Goal: Find specific page/section: Find specific page/section

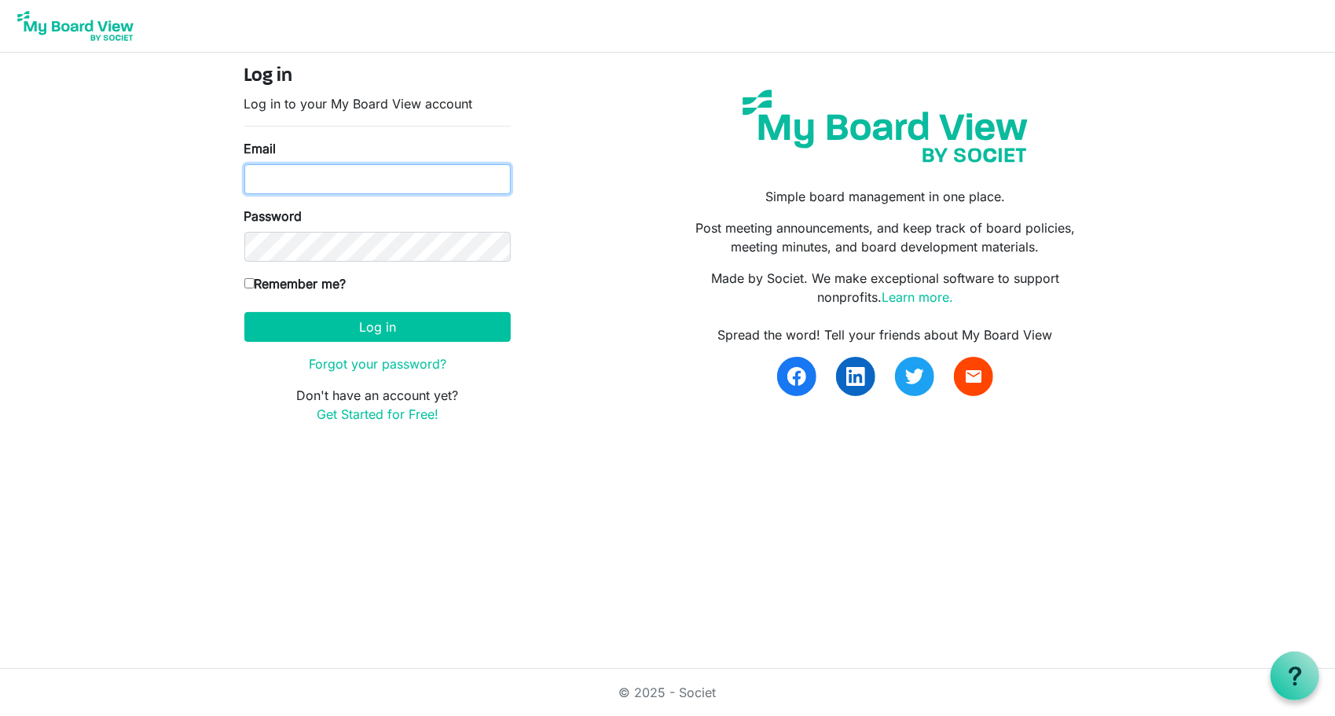
click at [321, 189] on input "Email" at bounding box center [377, 179] width 266 height 30
type input "[PERSON_NAME][EMAIL_ADDRESS][DOMAIN_NAME]"
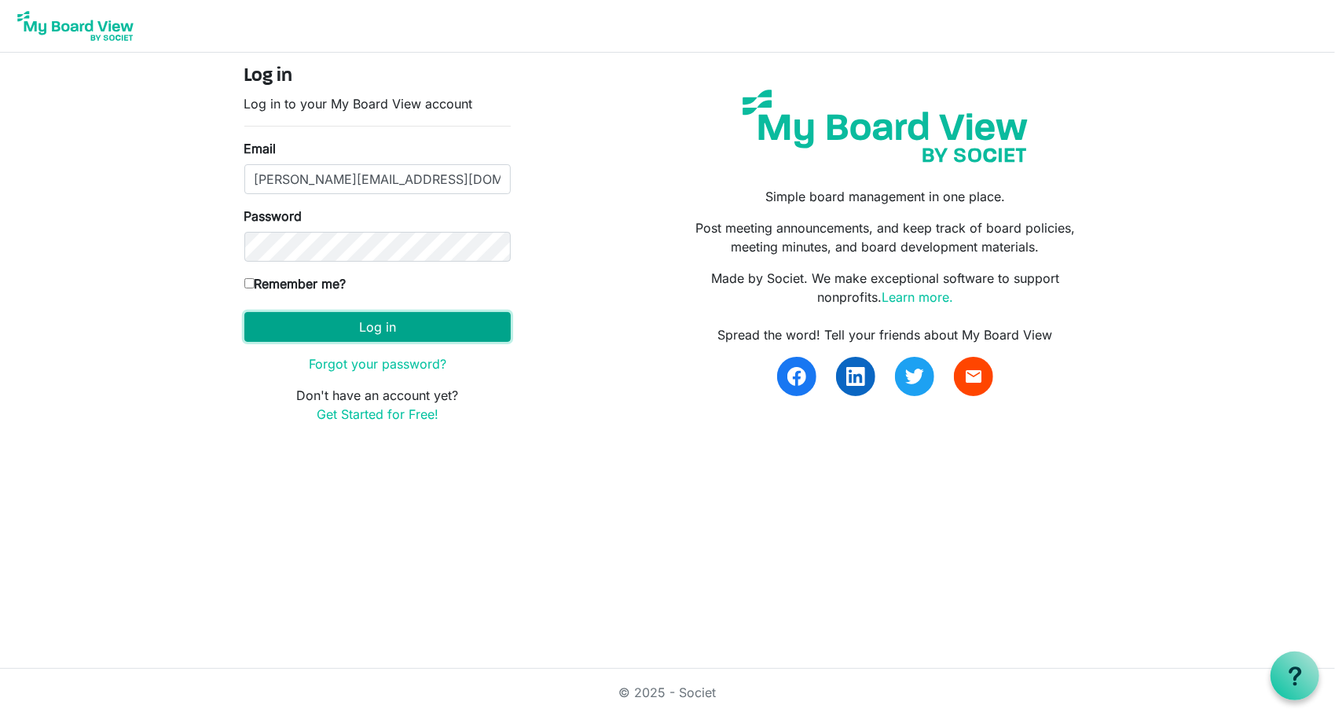
click at [336, 330] on button "Log in" at bounding box center [377, 327] width 266 height 30
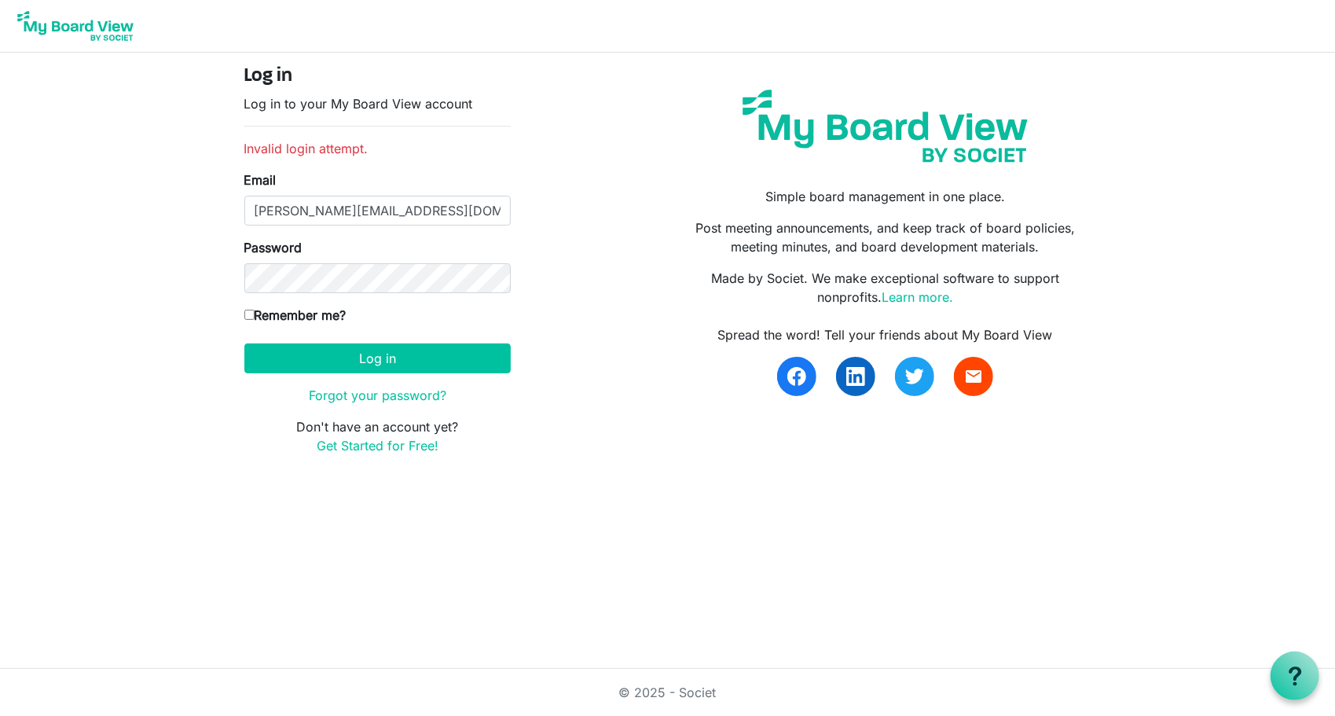
click at [198, 508] on html "Log in Log in to your My Board View account Invalid login attempt. Email pam@ar…" at bounding box center [667, 358] width 1335 height 716
click at [387, 347] on button "Log in" at bounding box center [377, 358] width 266 height 30
click at [374, 219] on input "[PERSON_NAME][EMAIL_ADDRESS][DOMAIN_NAME]" at bounding box center [377, 211] width 266 height 30
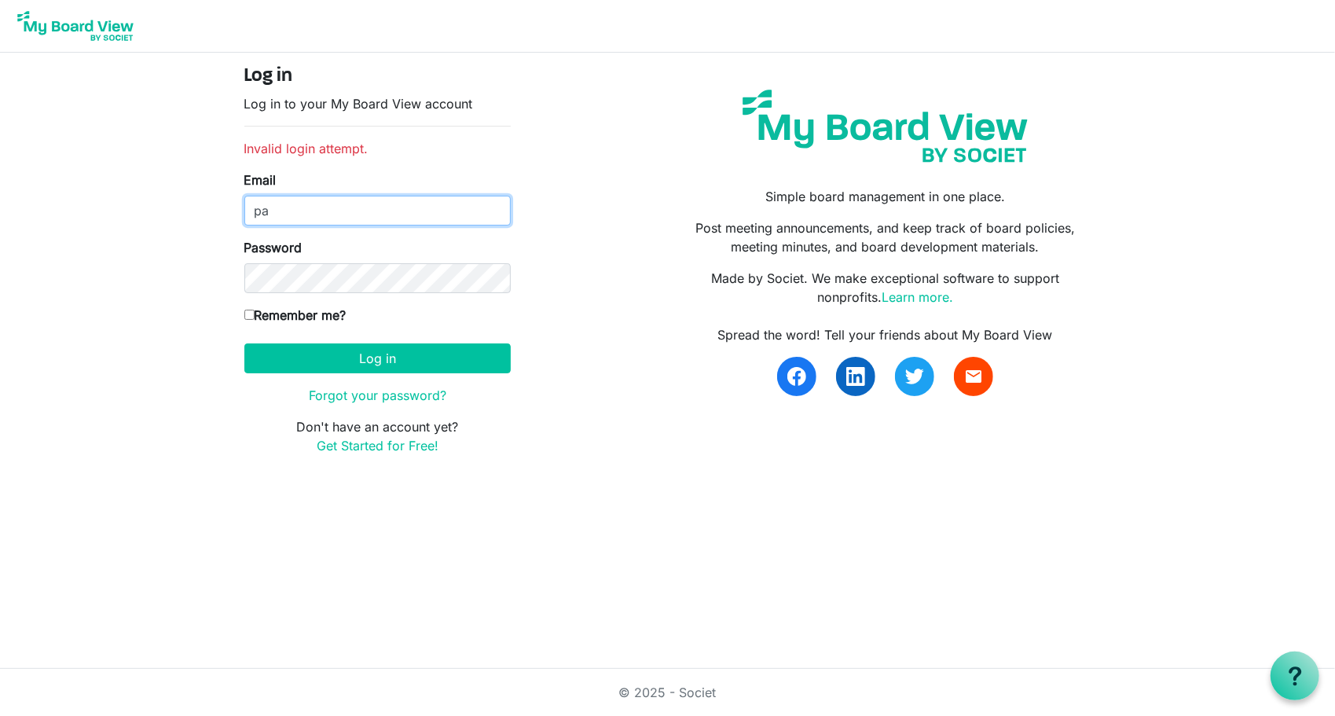
type input "p"
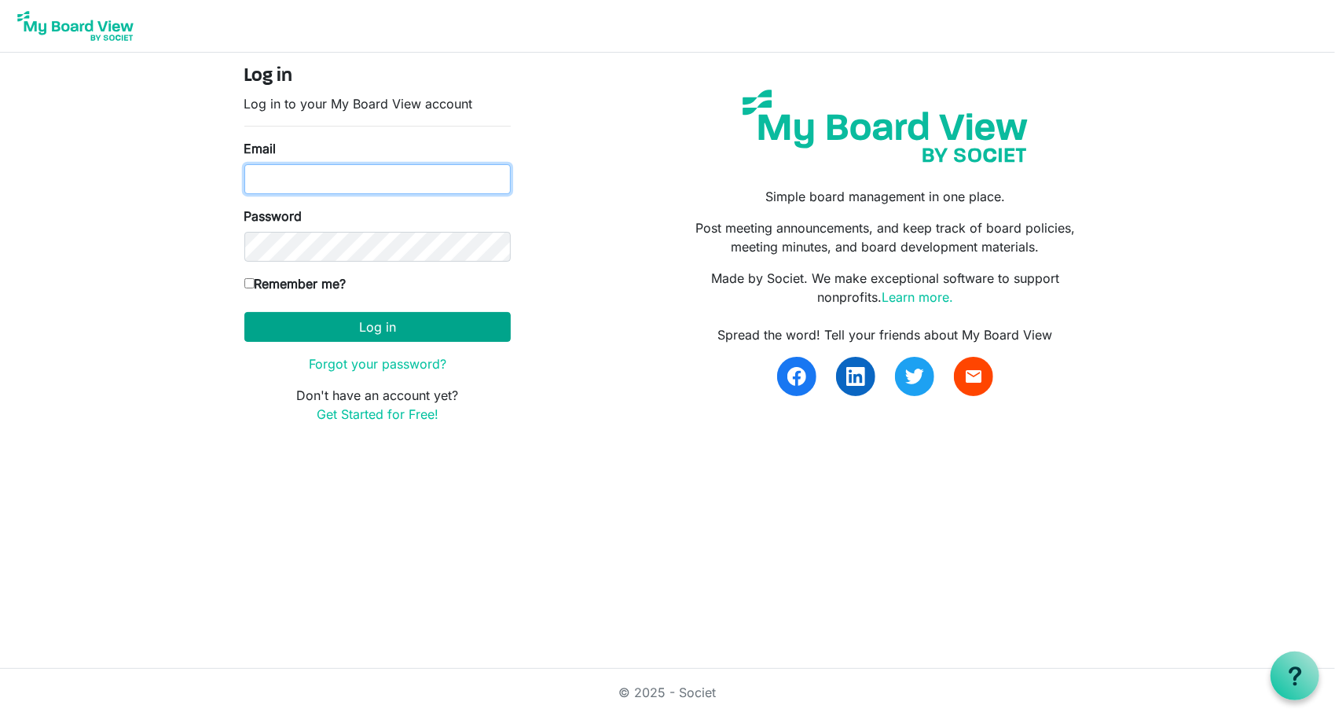
type input "[PERSON_NAME][EMAIL_ADDRESS][DOMAIN_NAME]"
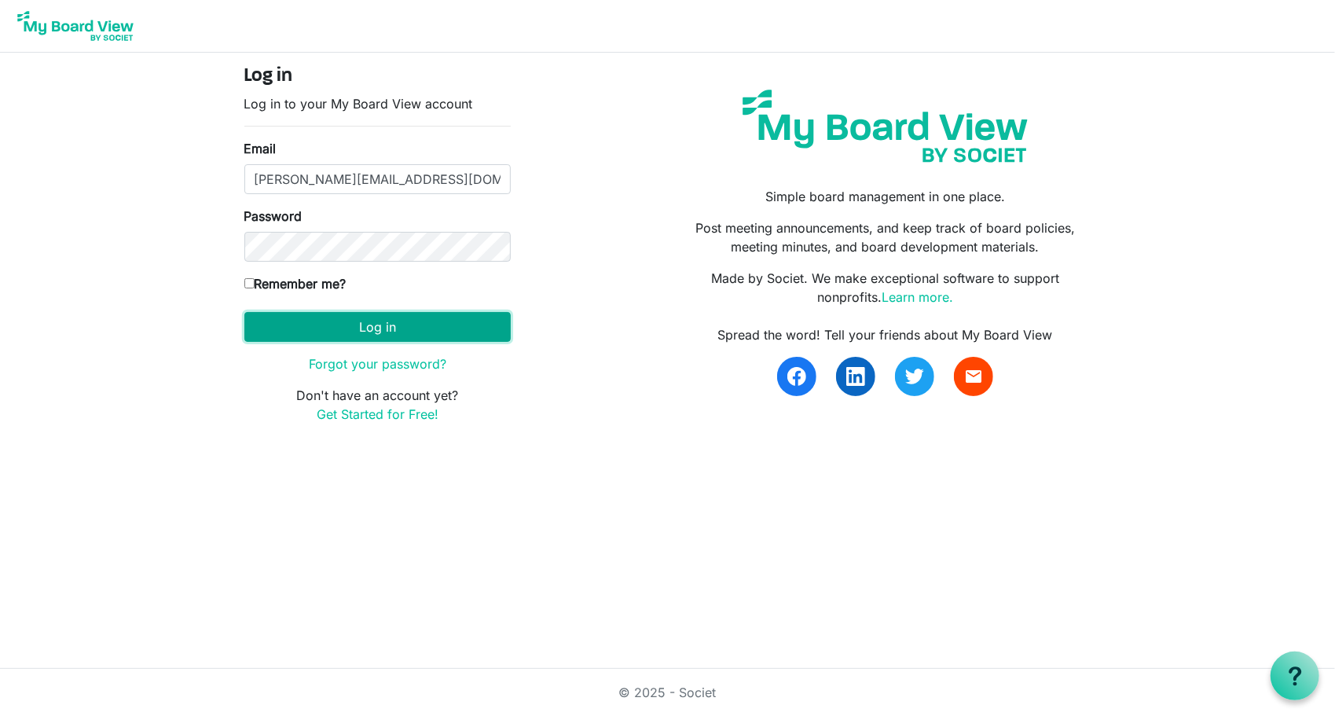
click at [302, 324] on button "Log in" at bounding box center [377, 327] width 266 height 30
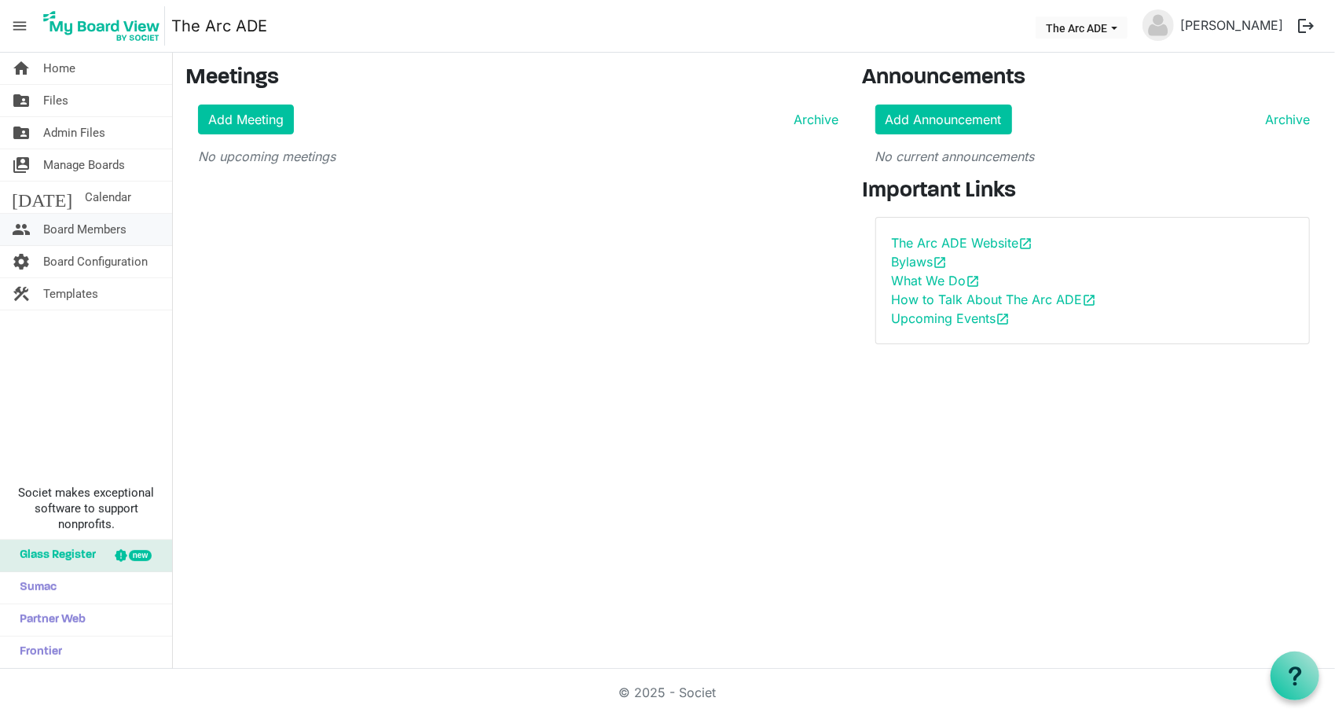
click at [120, 228] on span "Board Members" at bounding box center [84, 229] width 83 height 31
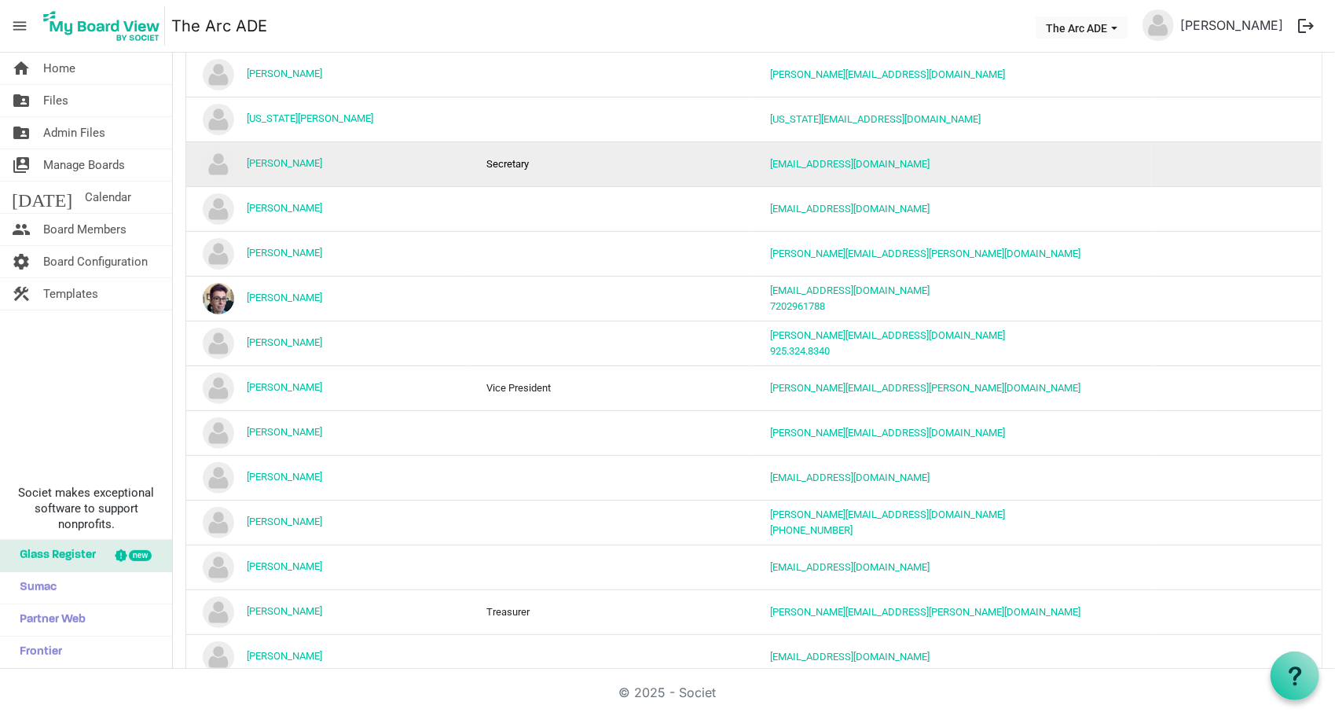
scroll to position [258, 0]
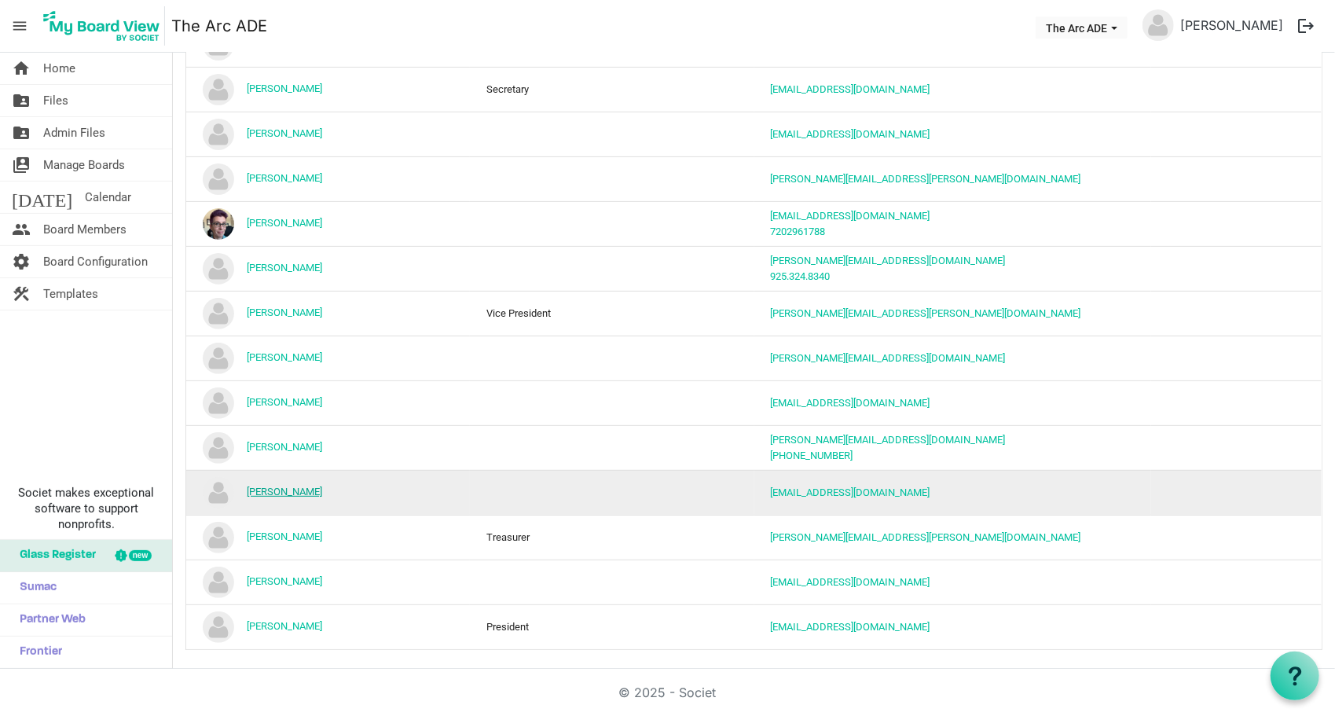
click at [300, 486] on link "[PERSON_NAME]" at bounding box center [284, 492] width 75 height 12
